Goal: Task Accomplishment & Management: Complete application form

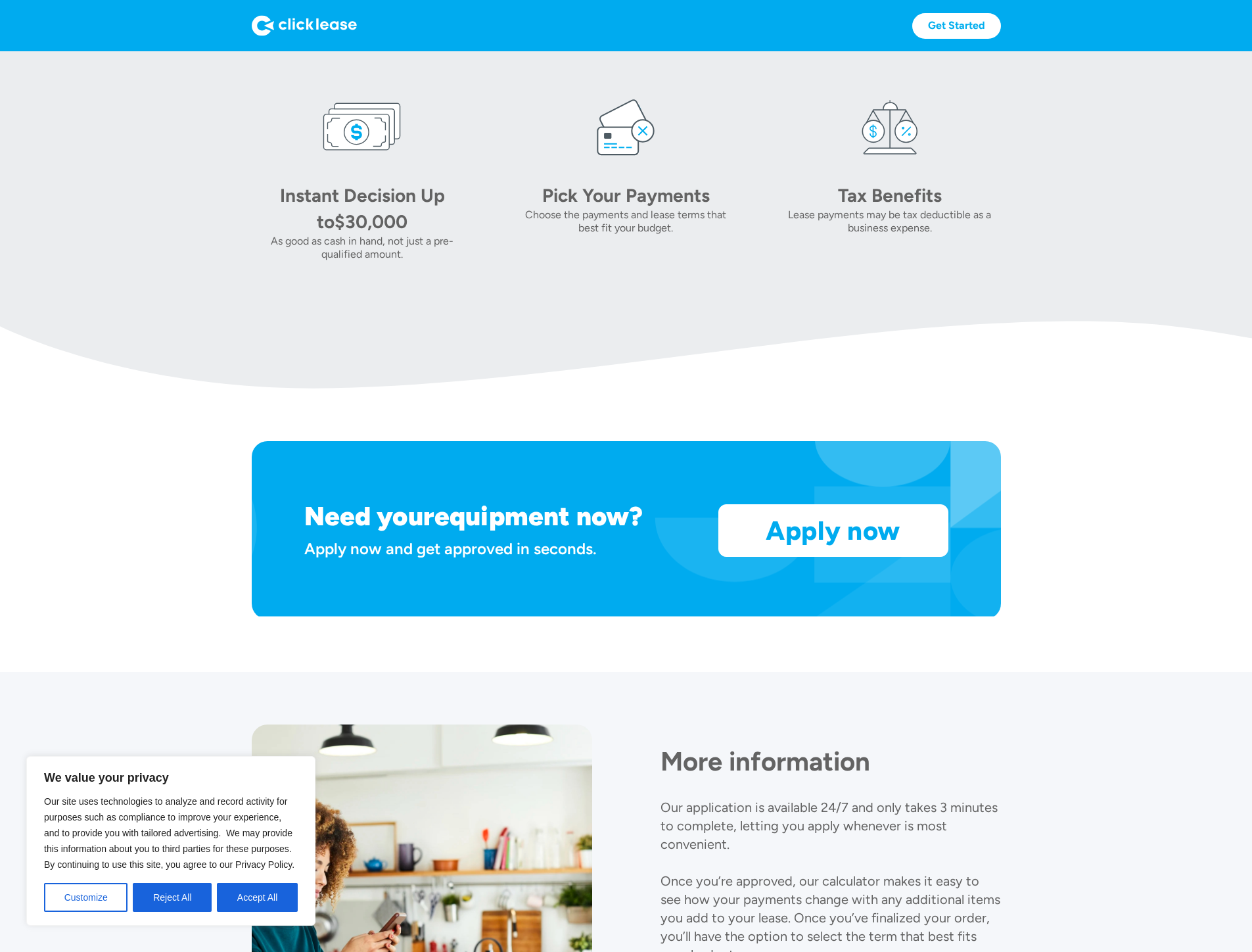
scroll to position [824, 0]
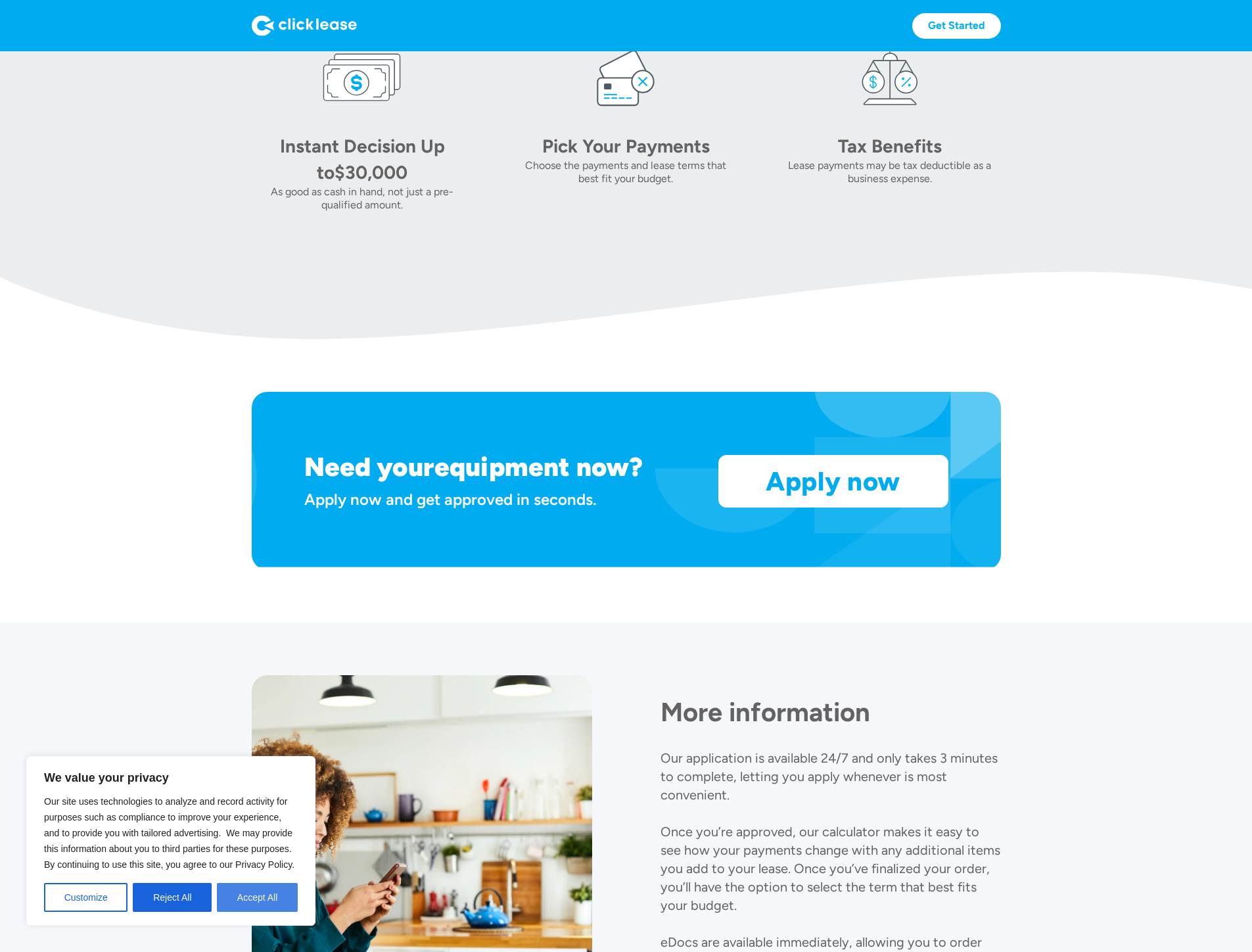
click at [258, 901] on button "Accept All" at bounding box center [257, 897] width 81 height 29
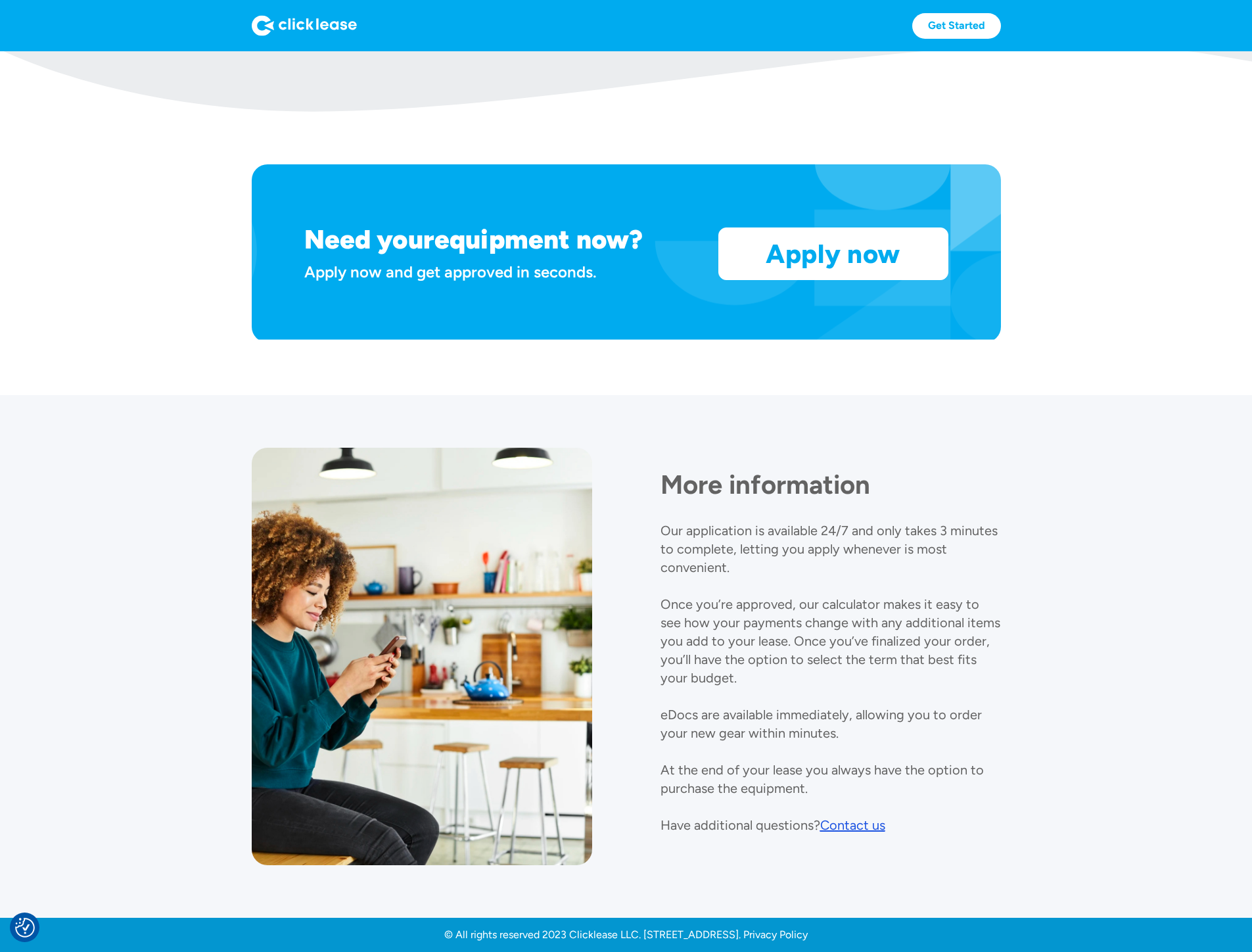
scroll to position [1113, 0]
click at [942, 255] on link "Apply now" at bounding box center [833, 253] width 229 height 51
